Goal: Information Seeking & Learning: Learn about a topic

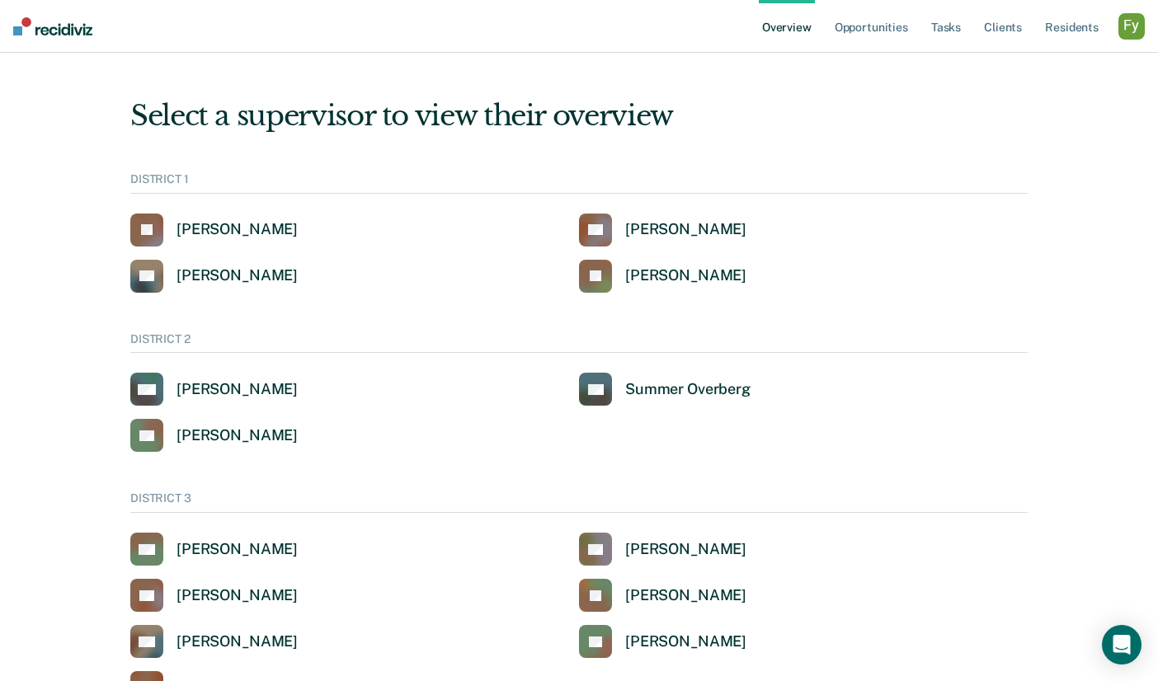
click at [1132, 28] on div "button" at bounding box center [1131, 26] width 26 height 26
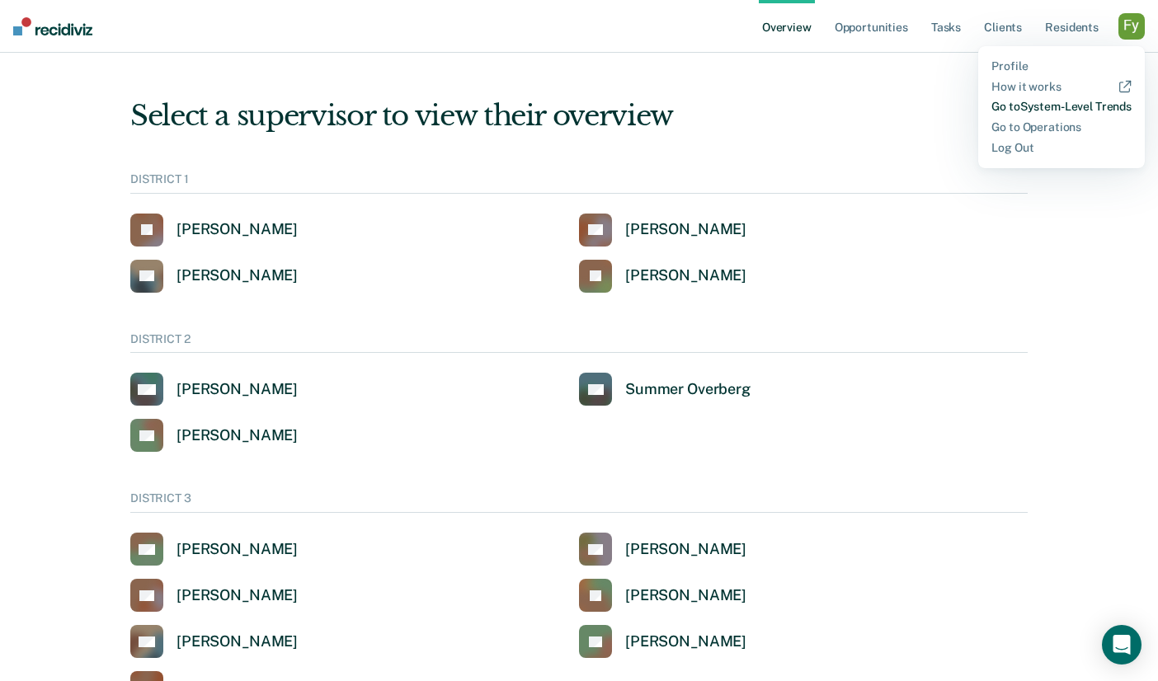
click at [1050, 107] on link "Go to System-Level Trends" at bounding box center [1061, 107] width 140 height 14
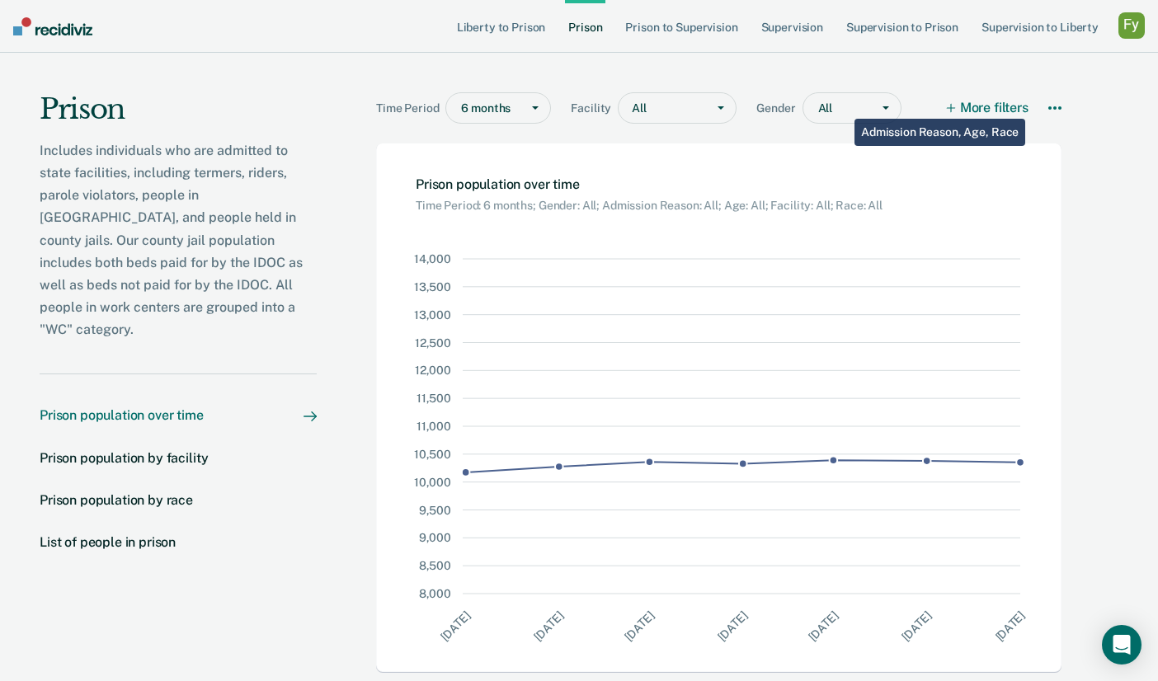
click at [1037, 97] on div "More filters Download Data How it works" at bounding box center [1005, 111] width 114 height 38
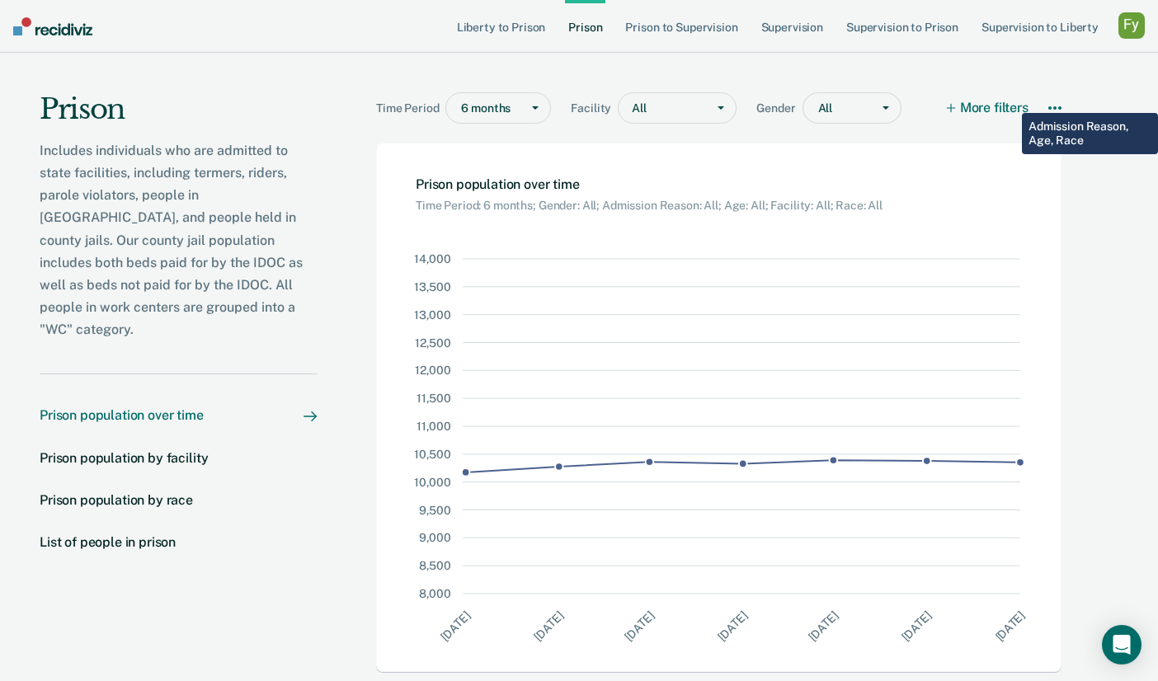
click at [1010, 101] on button "More filters" at bounding box center [988, 107] width 81 height 31
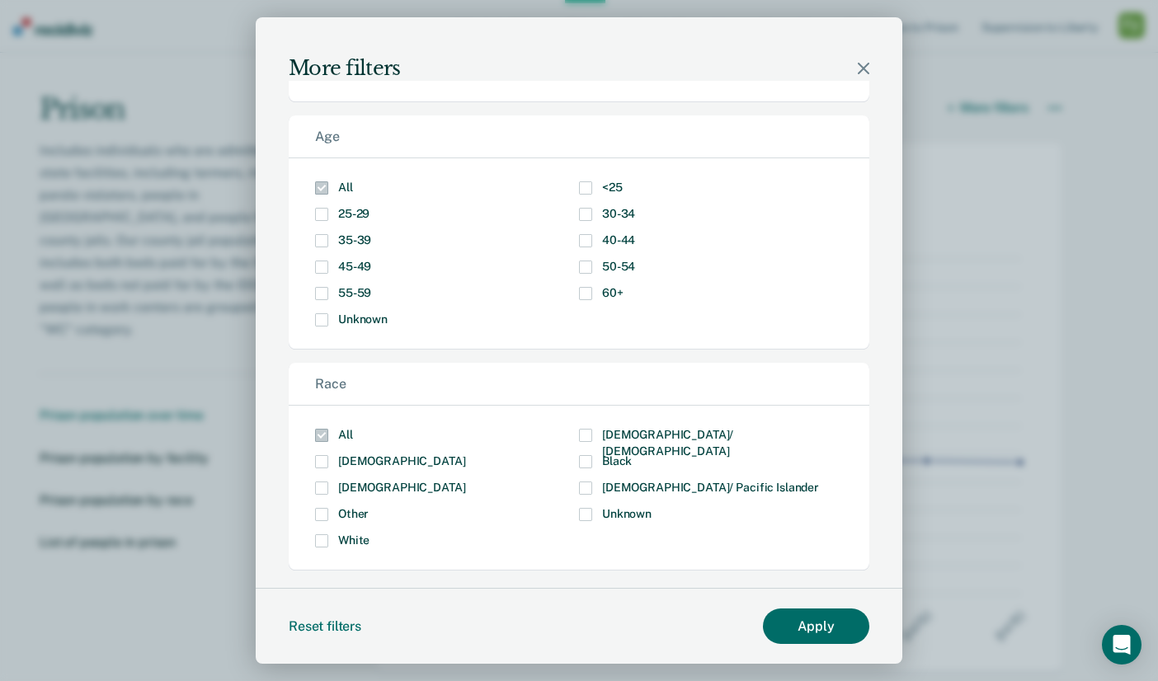
scroll to position [222, 0]
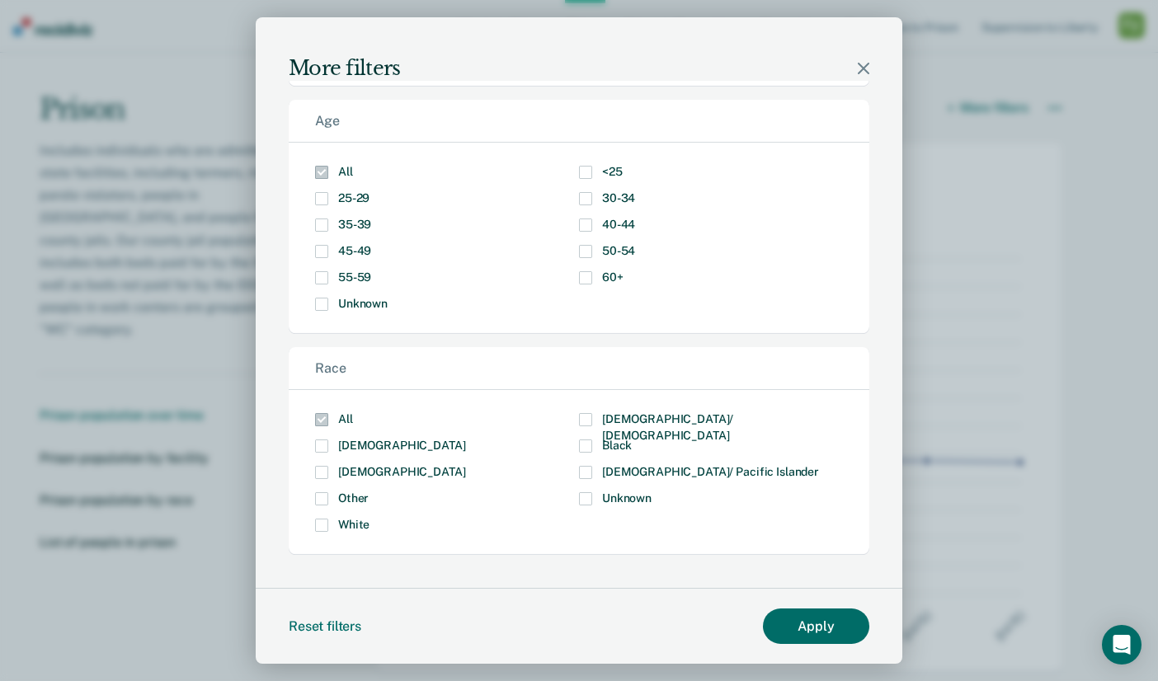
click at [864, 71] on icon "Modal" at bounding box center [864, 69] width 12 height 12
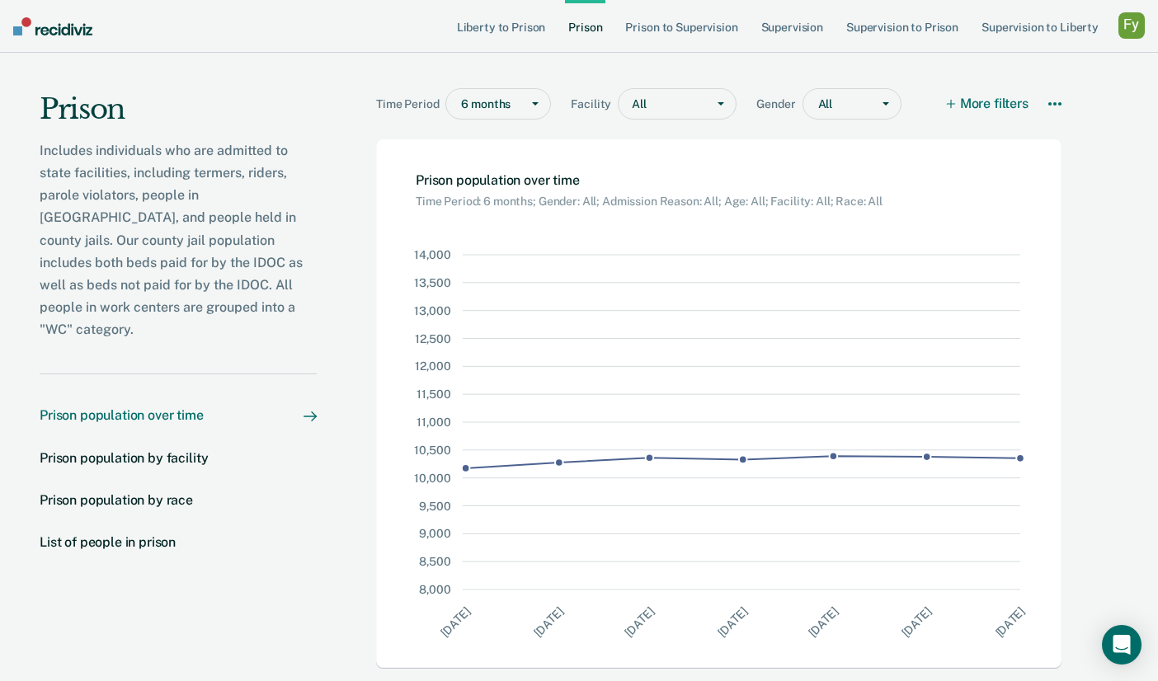
scroll to position [0, 0]
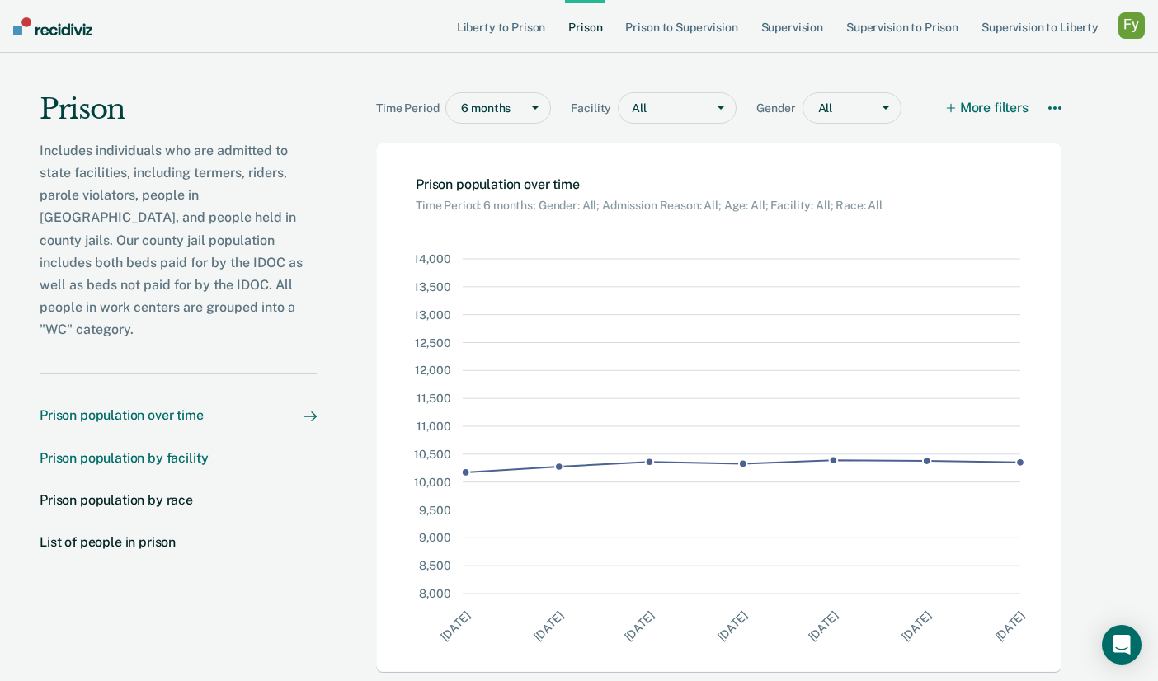
click at [139, 450] on div "Prison population by facility" at bounding box center [124, 458] width 168 height 16
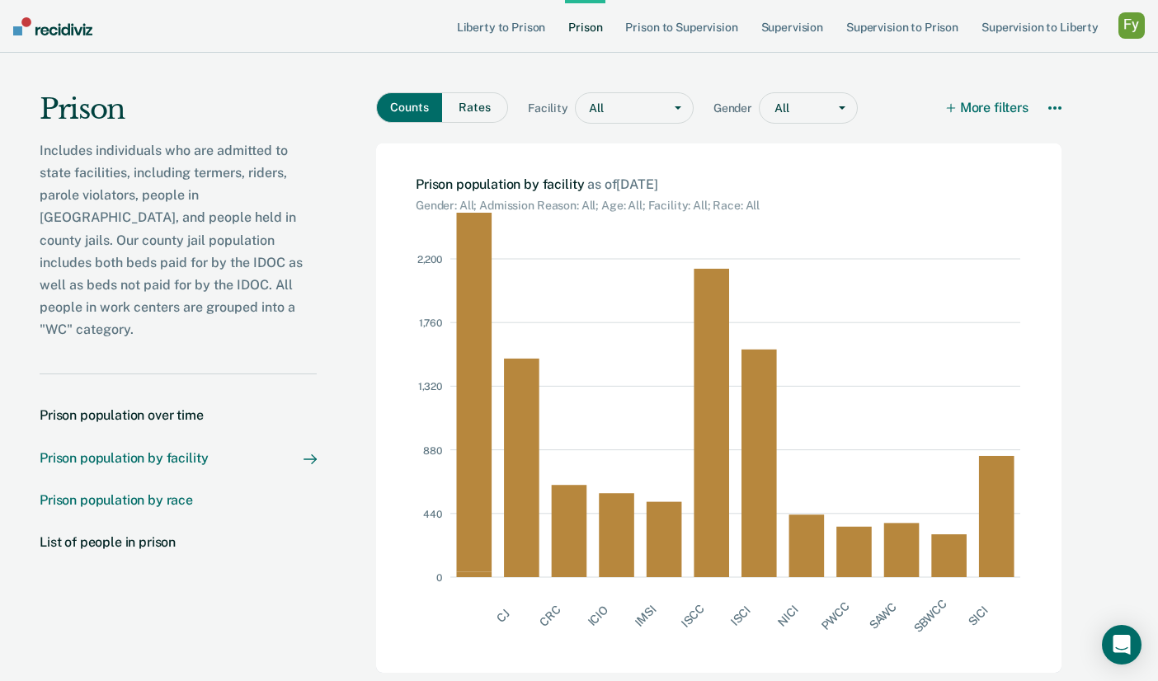
click at [135, 492] on div "Prison population by race" at bounding box center [116, 500] width 153 height 16
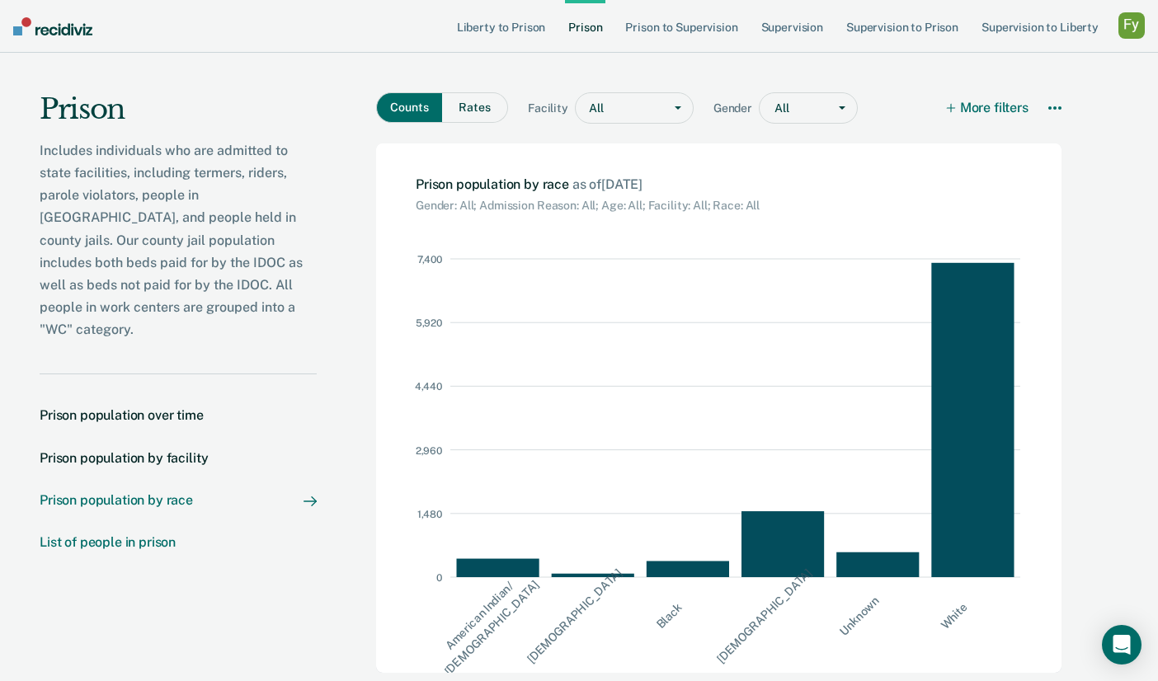
click at [132, 534] on div "List of people in prison" at bounding box center [108, 542] width 136 height 16
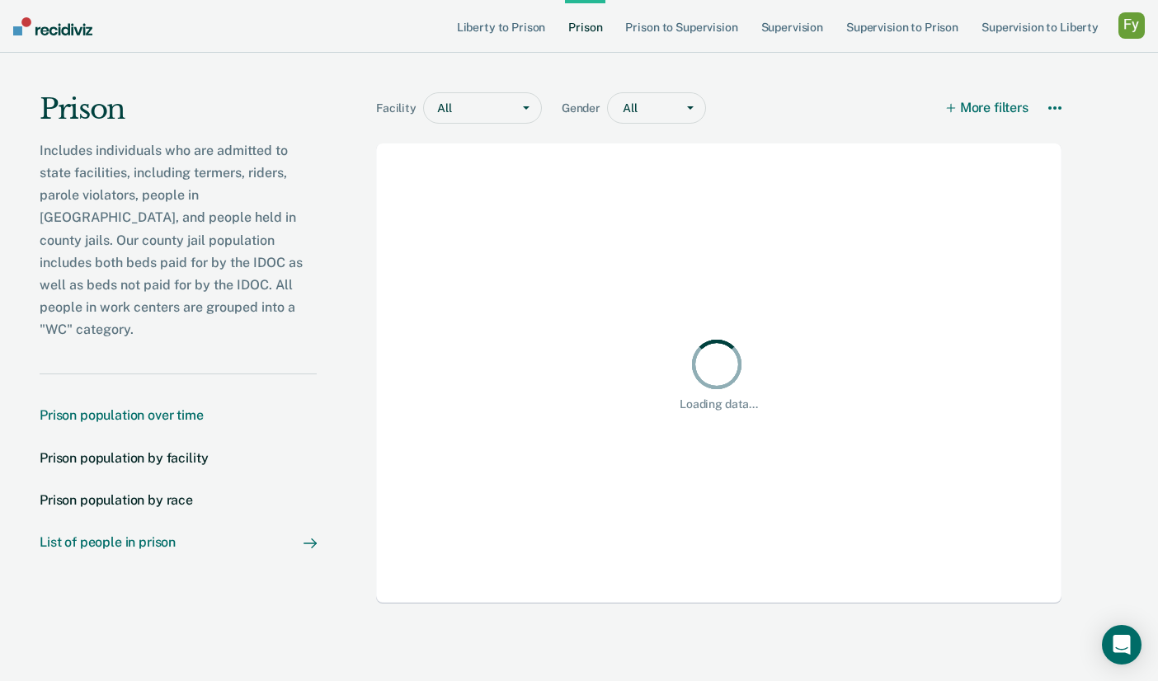
click at [105, 407] on div "Prison population over time" at bounding box center [122, 415] width 164 height 16
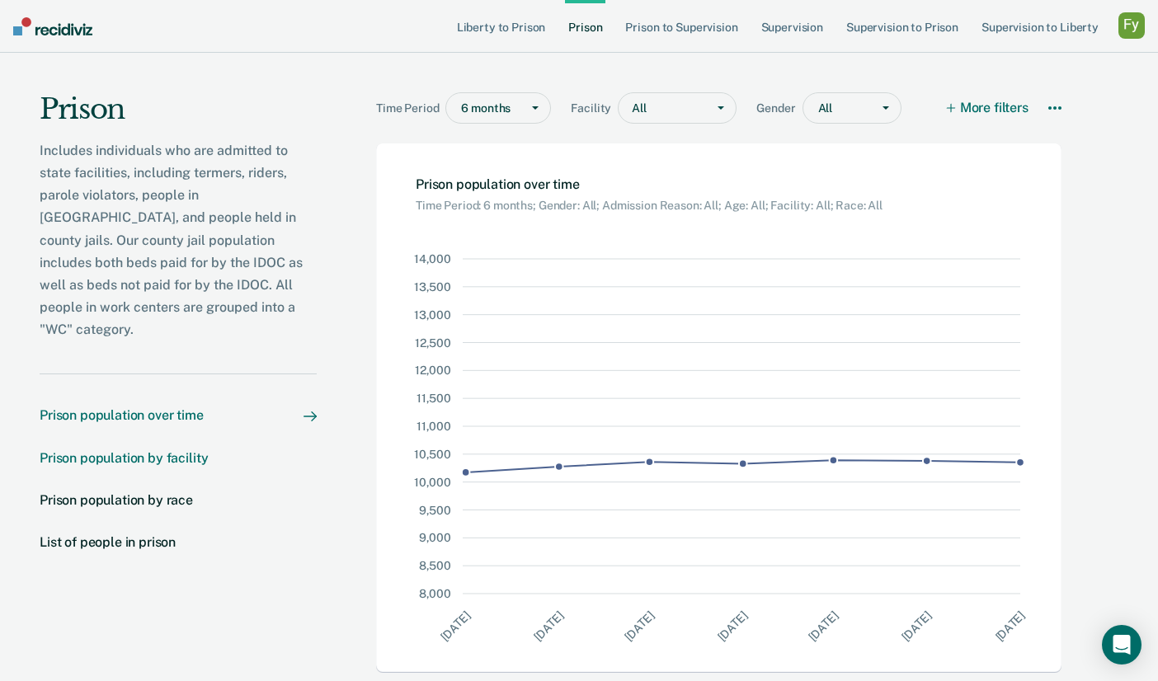
click at [115, 450] on div "Prison population by facility" at bounding box center [124, 458] width 168 height 16
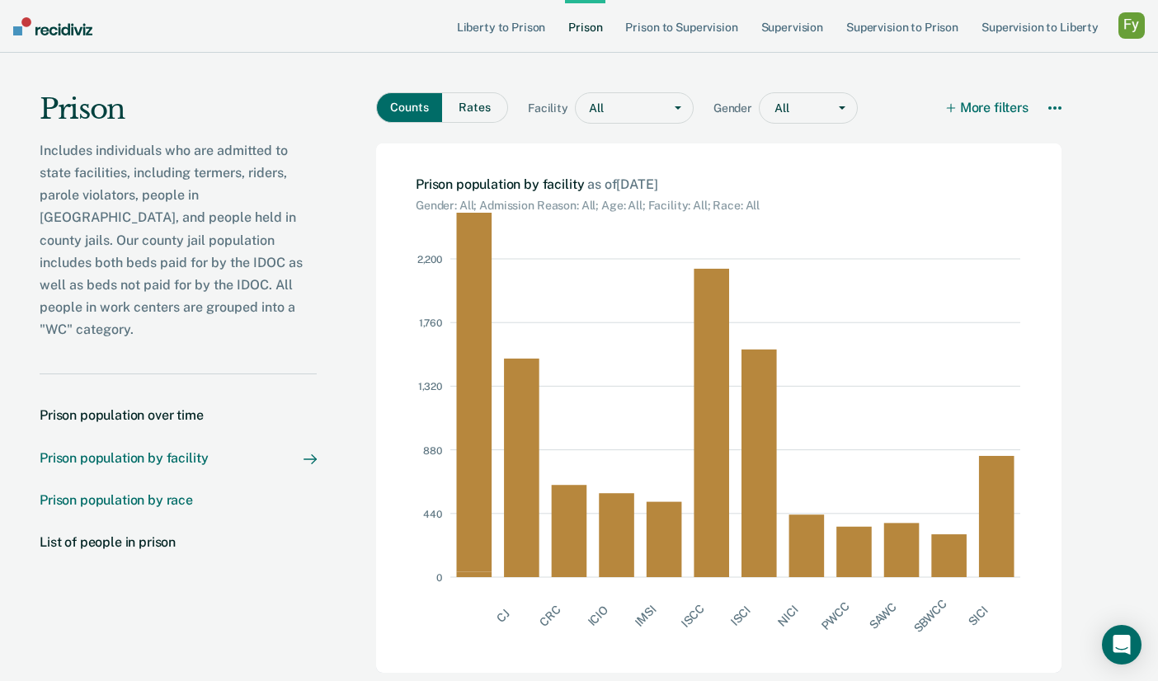
click at [119, 492] on div "Prison population by race" at bounding box center [116, 500] width 153 height 16
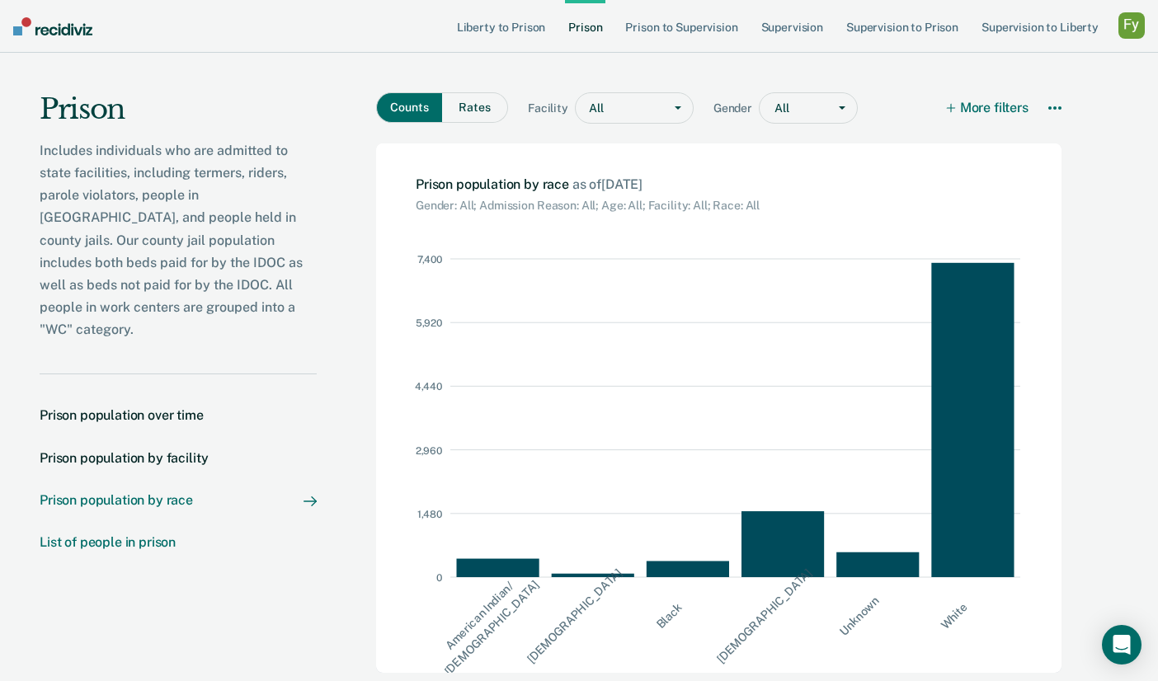
click at [120, 534] on div "List of people in prison" at bounding box center [108, 542] width 136 height 16
